Goal: Task Accomplishment & Management: Manage account settings

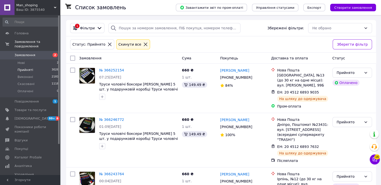
click at [158, 56] on div "Замовлення" at bounding box center [128, 58] width 103 height 9
